Goal: Information Seeking & Learning: Learn about a topic

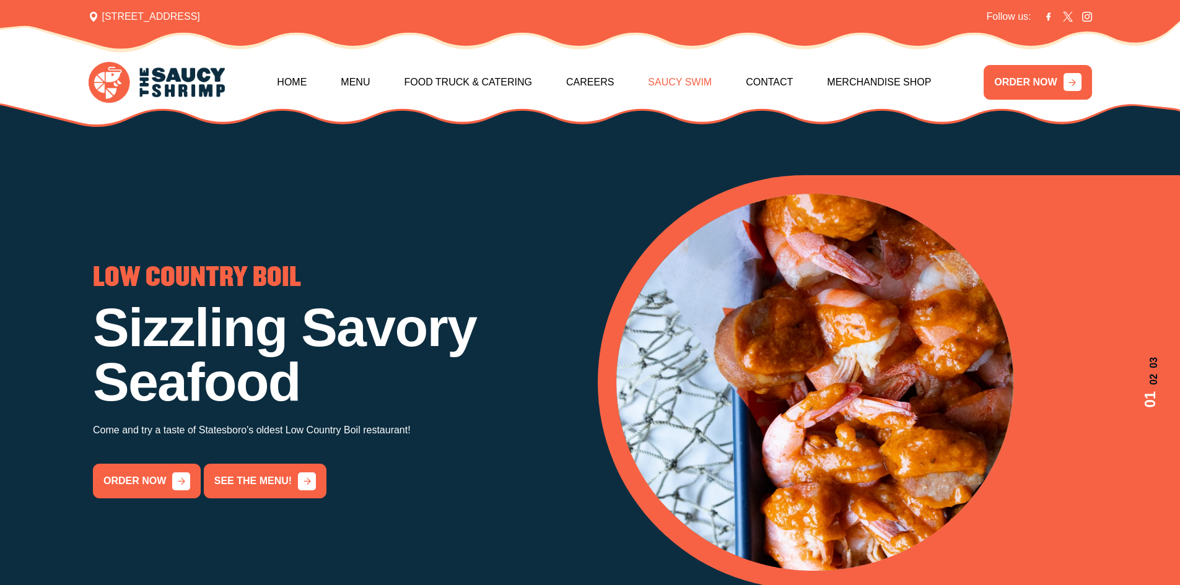
click at [678, 82] on link "Saucy Swim" at bounding box center [680, 82] width 64 height 53
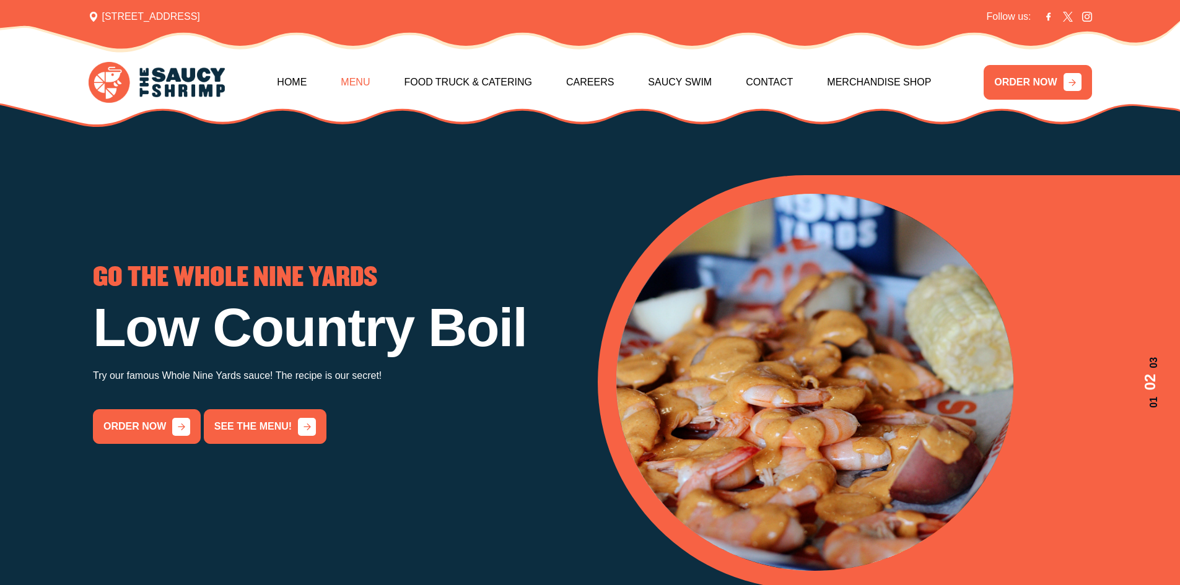
click at [359, 80] on link "Menu" at bounding box center [355, 82] width 29 height 53
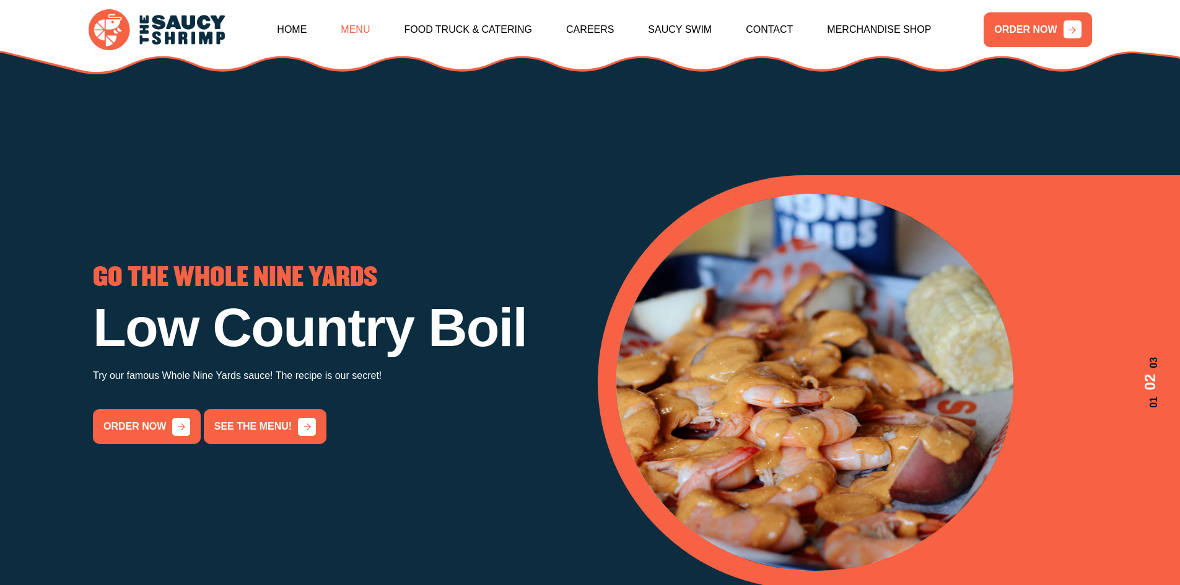
scroll to position [1819, 0]
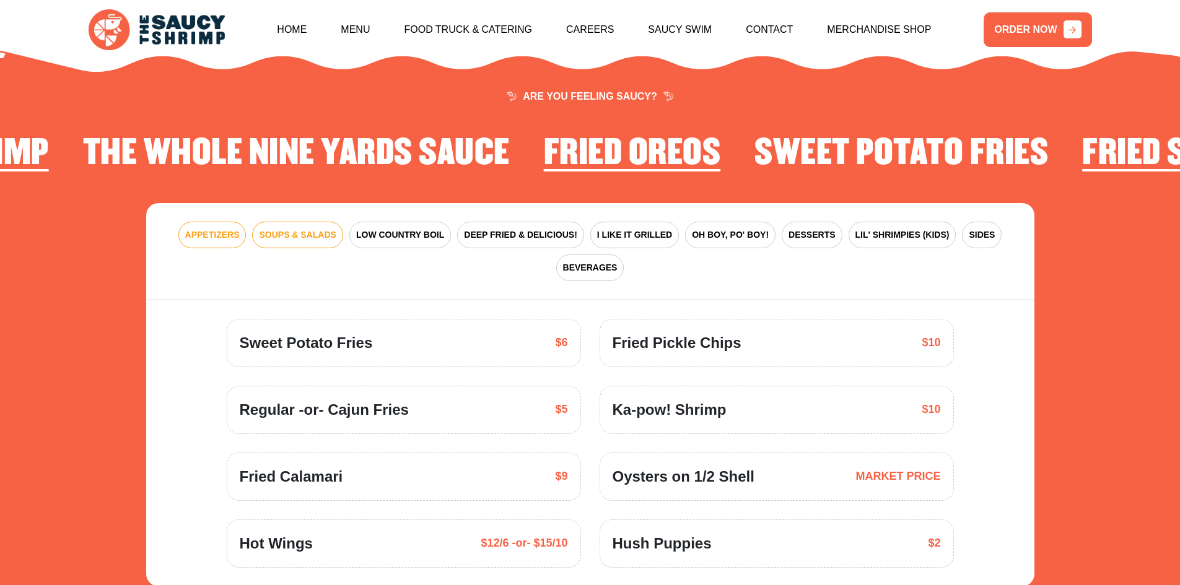
click at [294, 228] on span "SOUPS & SALADS" at bounding box center [297, 234] width 77 height 13
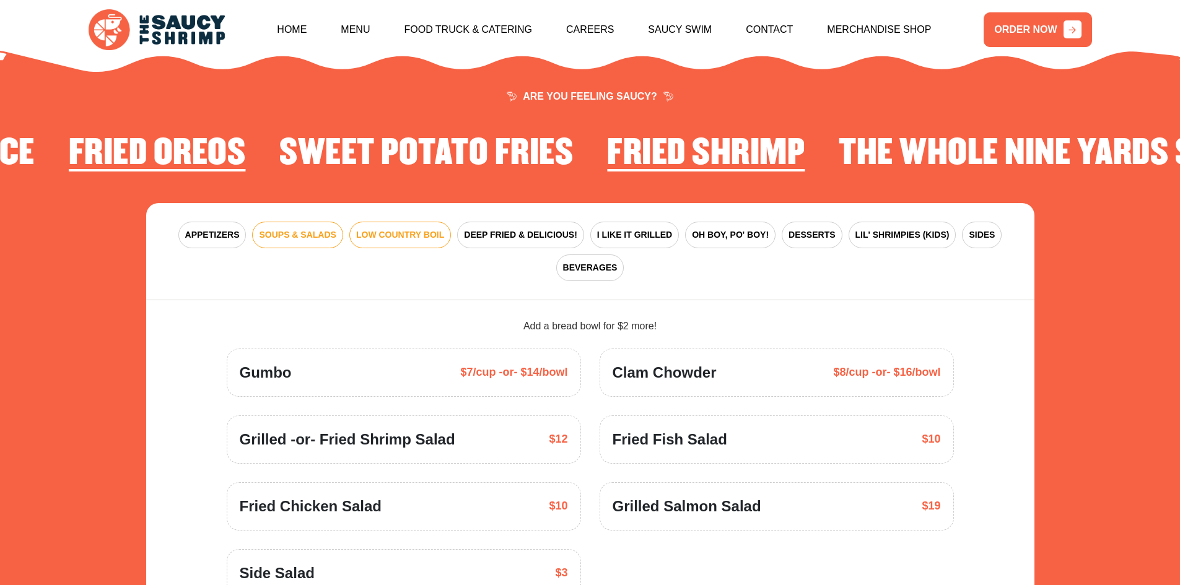
click at [398, 222] on button "LOW COUNTRY BOIL" at bounding box center [400, 235] width 102 height 27
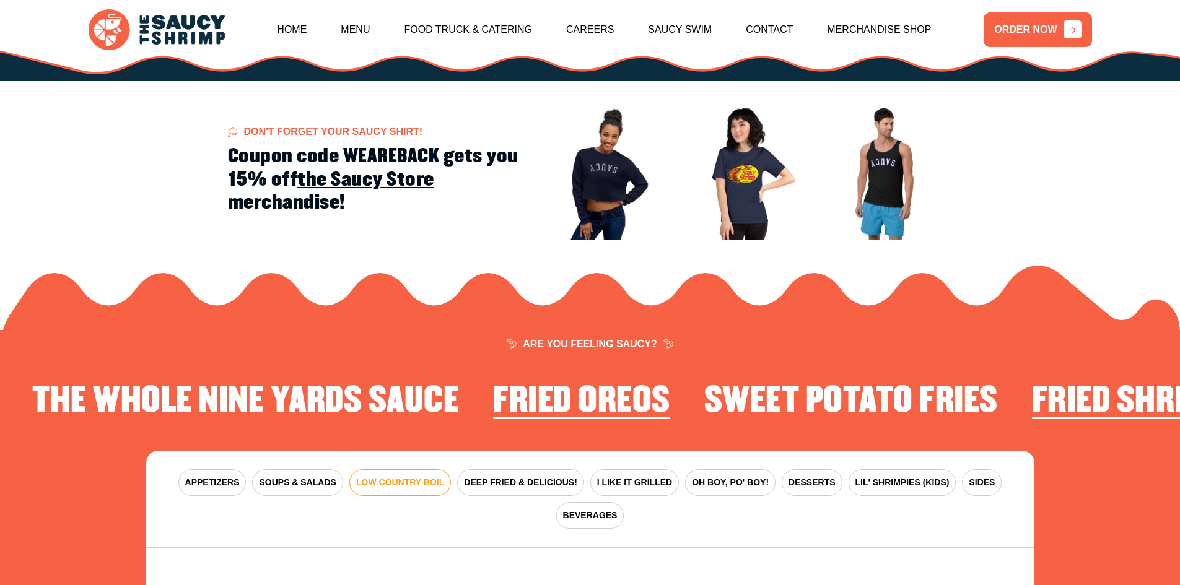
scroll to position [1757, 0]
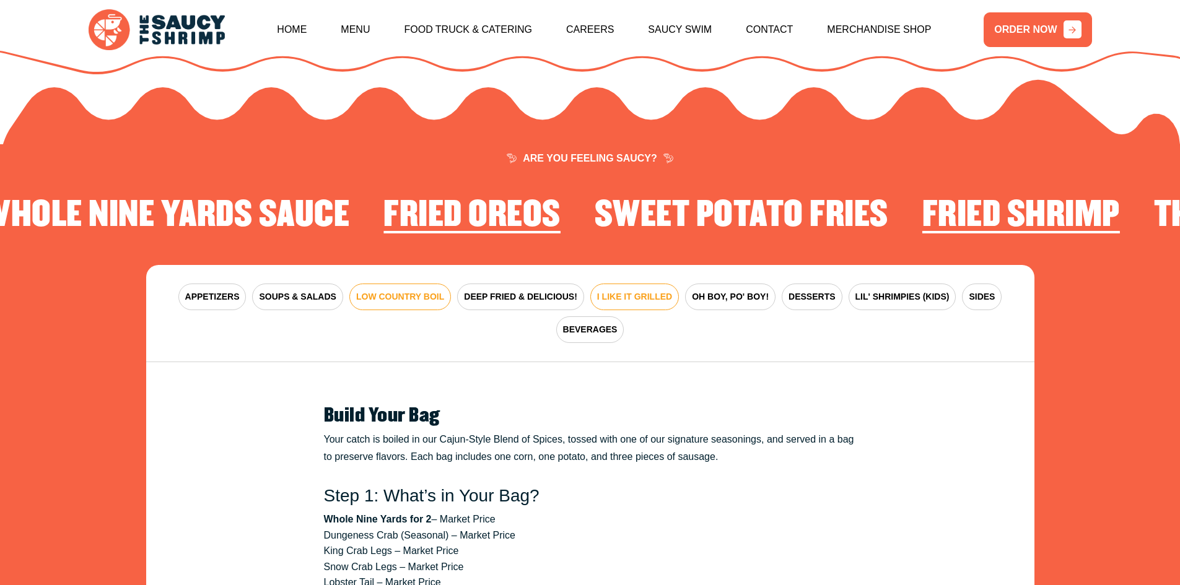
click at [632, 290] on span "I LIKE IT GRILLED" at bounding box center [634, 296] width 75 height 13
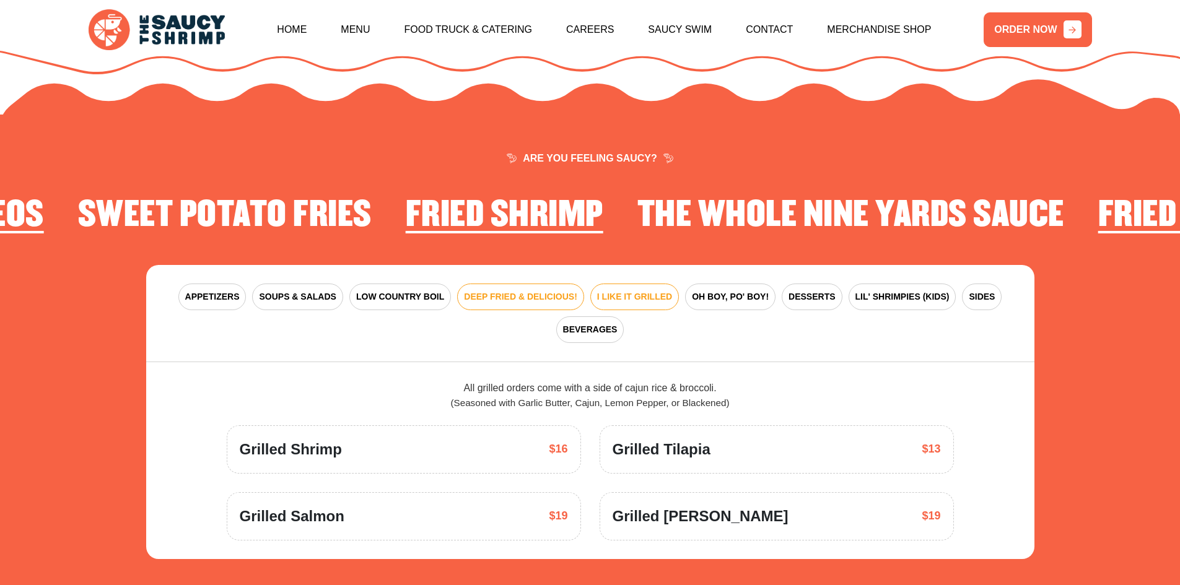
click at [544, 290] on span "DEEP FRIED & DELICIOUS!" at bounding box center [520, 296] width 113 height 13
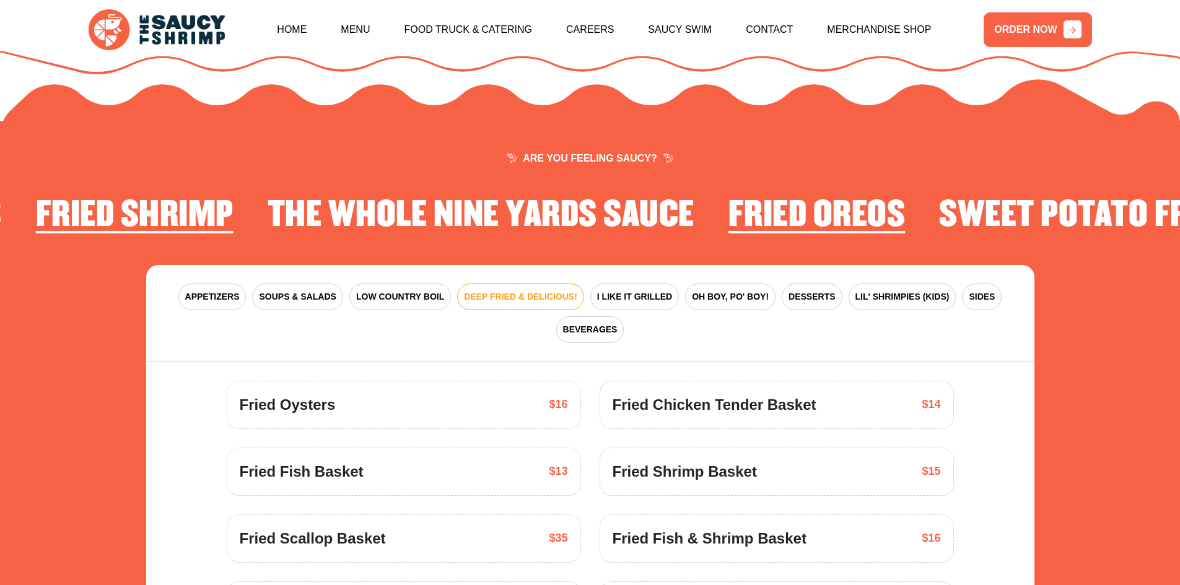
scroll to position [1942, 0]
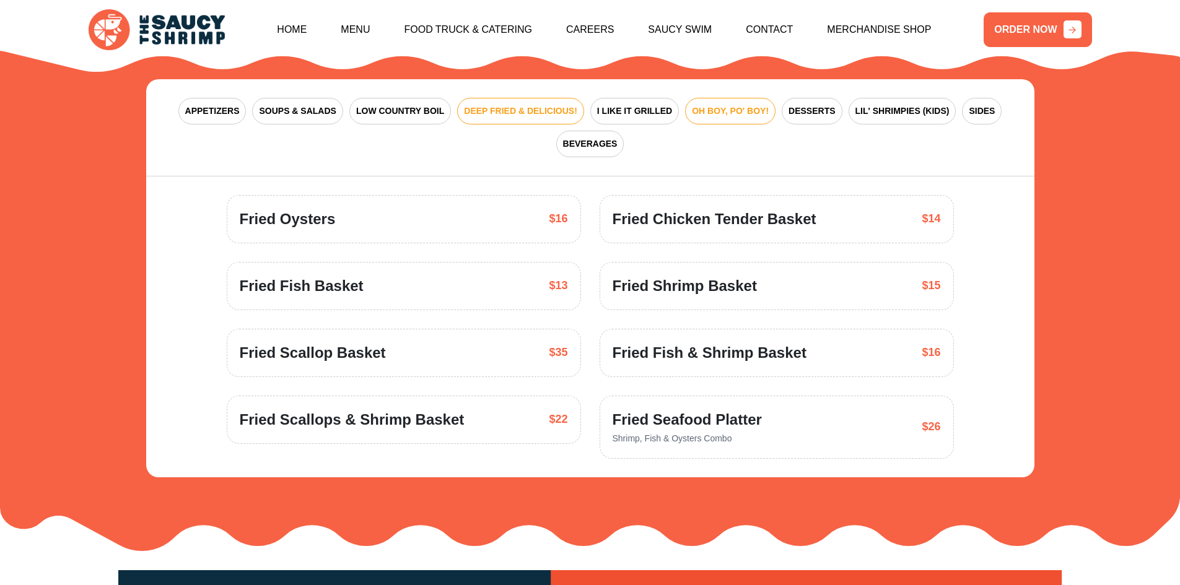
click at [716, 105] on span "OH BOY, PO' BOY!" at bounding box center [730, 111] width 77 height 13
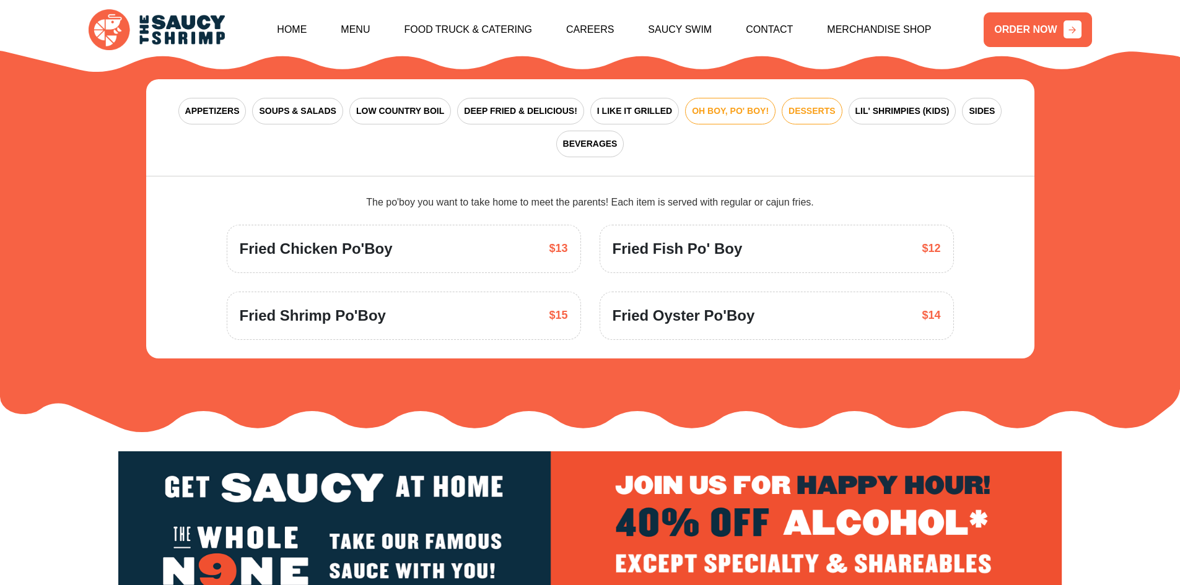
click at [796, 105] on span "DESSERTS" at bounding box center [811, 111] width 46 height 13
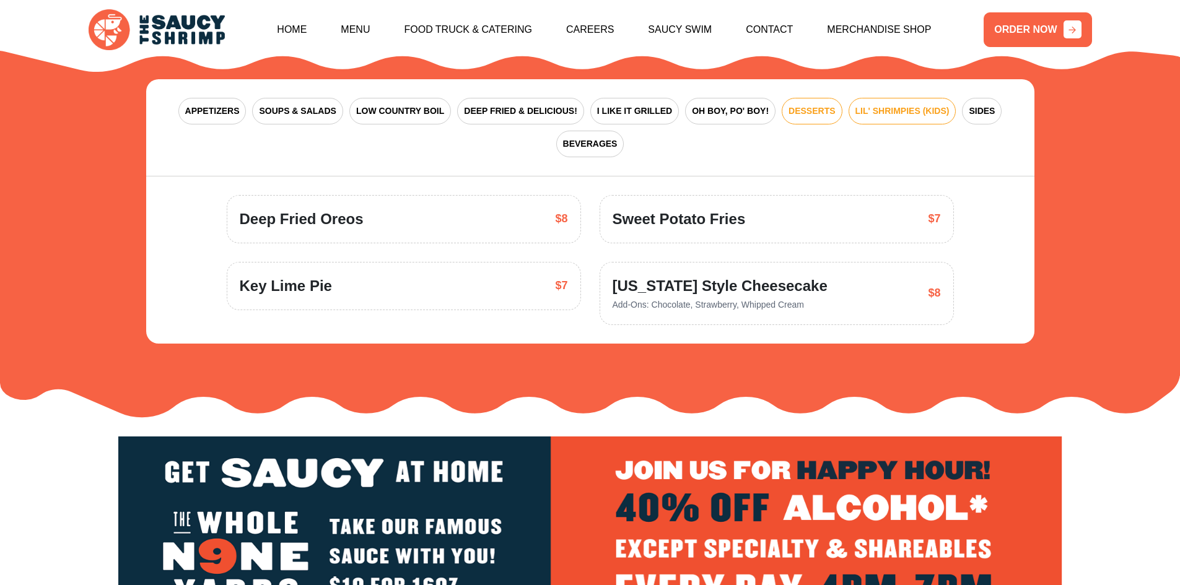
click at [890, 105] on span "LIL' SHRIMPIES (KIDS)" at bounding box center [902, 111] width 94 height 13
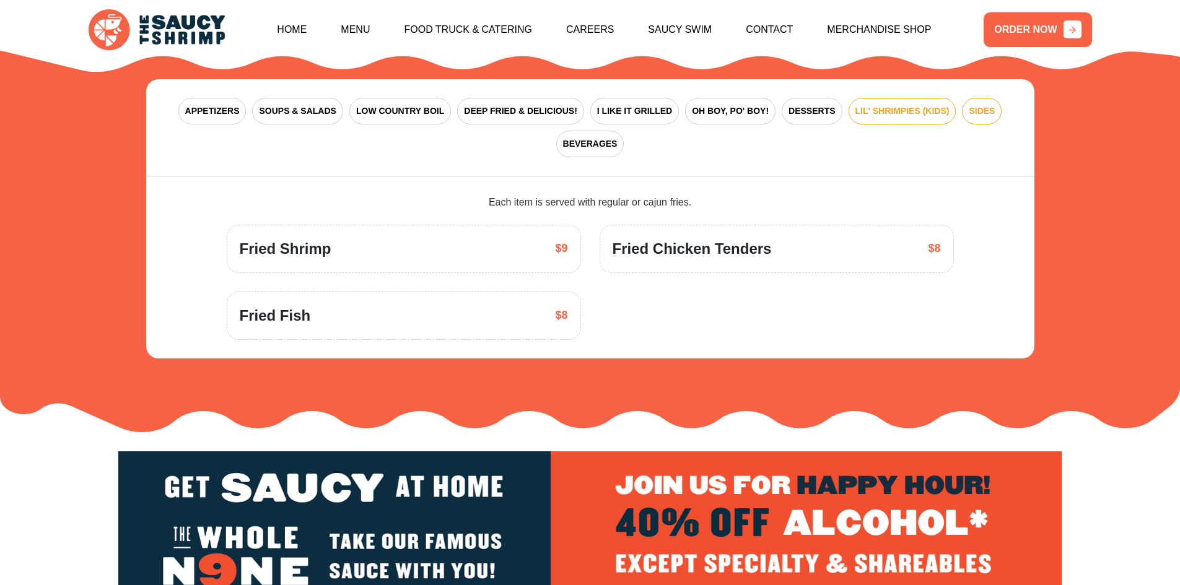
click at [988, 105] on span "SIDES" at bounding box center [981, 111] width 26 height 13
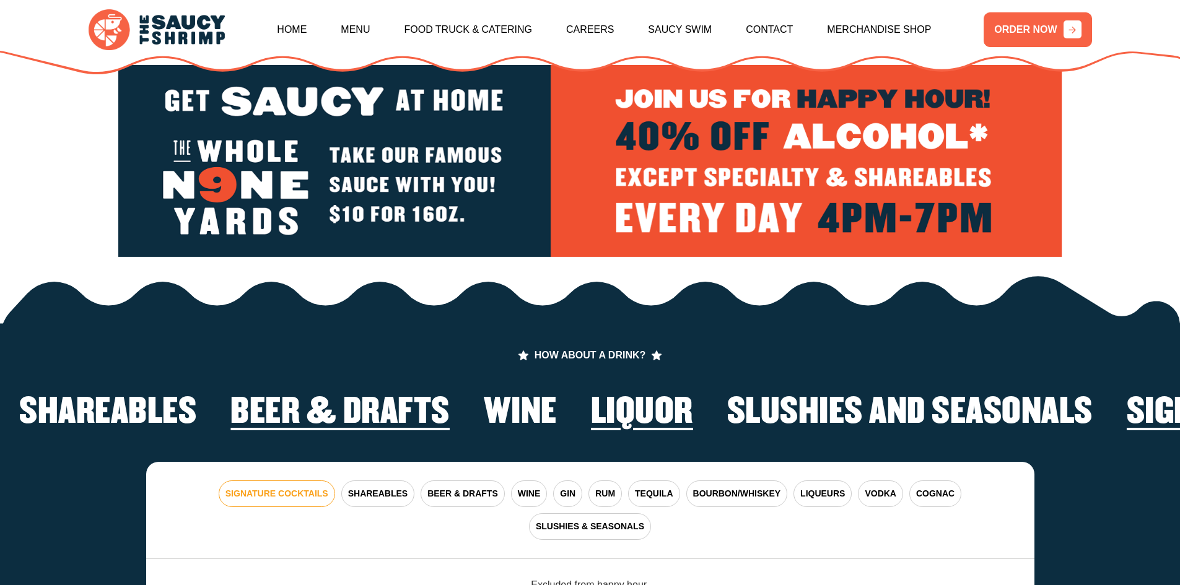
scroll to position [2747, 0]
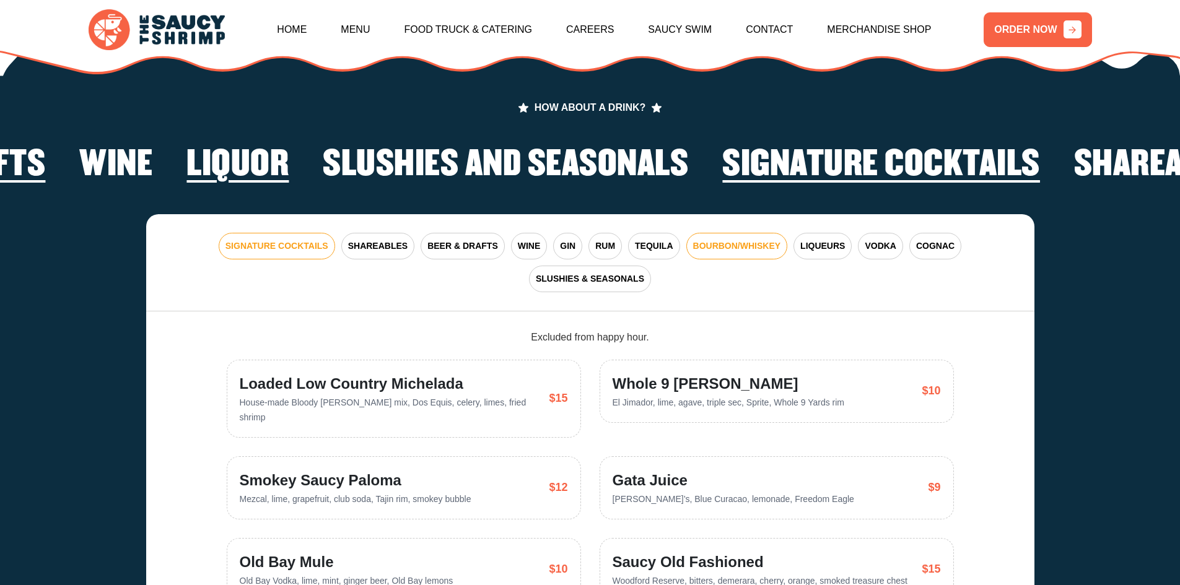
click at [741, 240] on span "BOURBON/WHISKEY" at bounding box center [737, 246] width 88 height 13
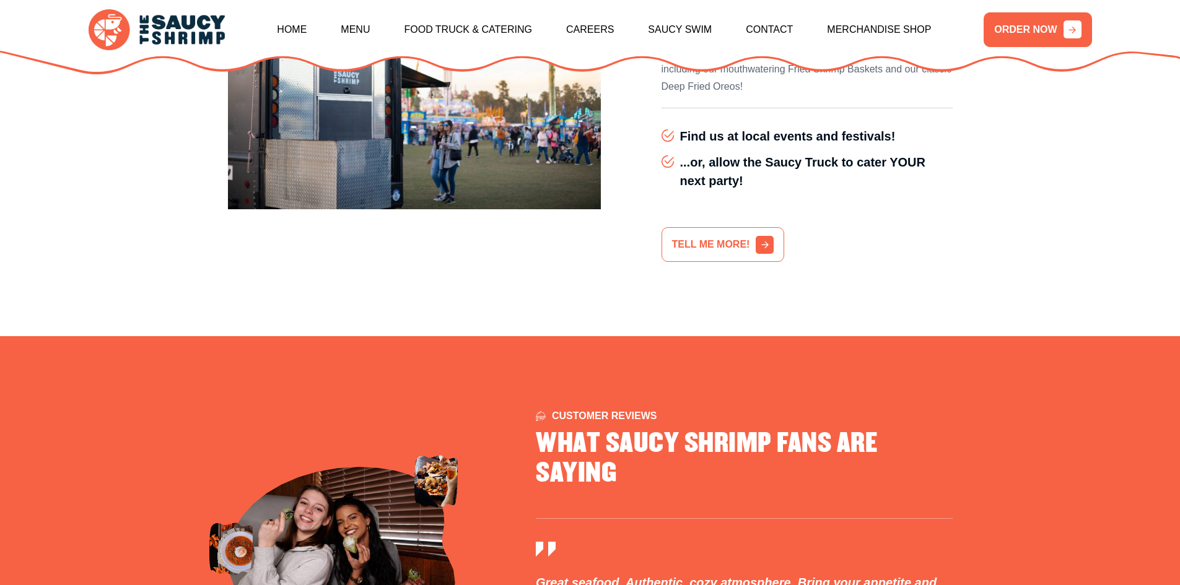
scroll to position [3490, 0]
